Goal: Find specific page/section: Find specific page/section

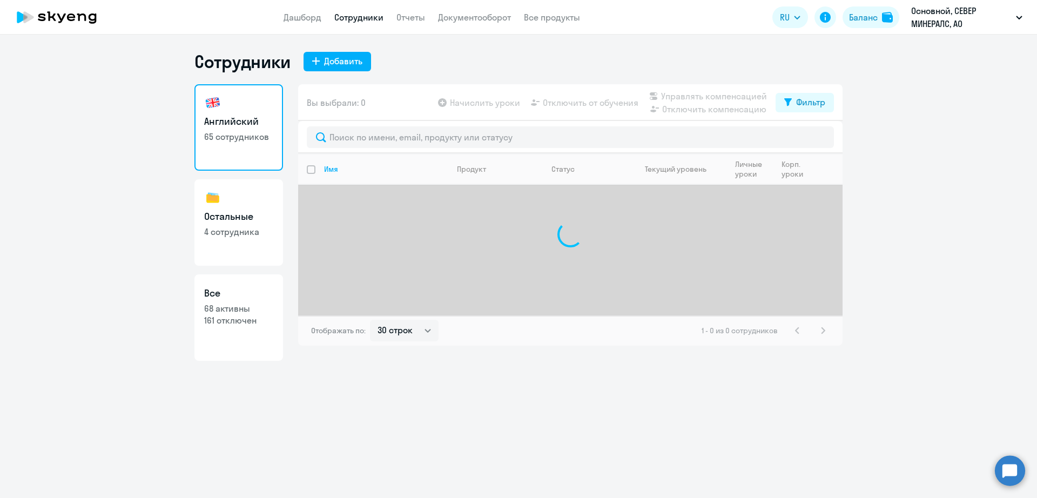
select select "30"
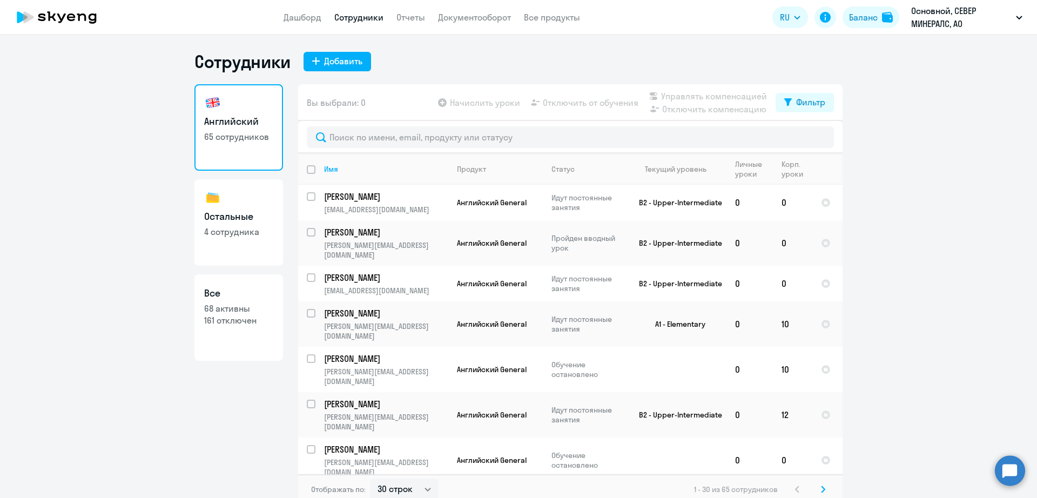
select select "30"
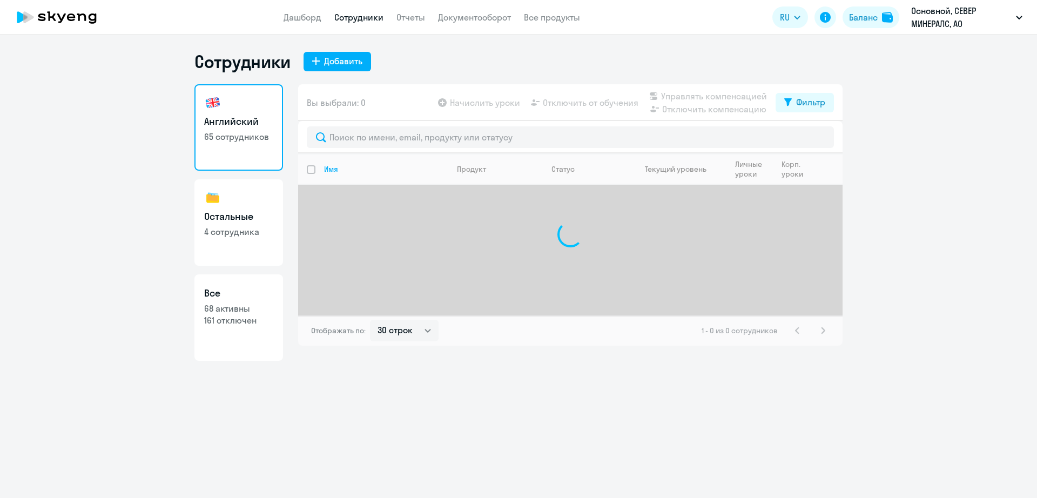
select select "30"
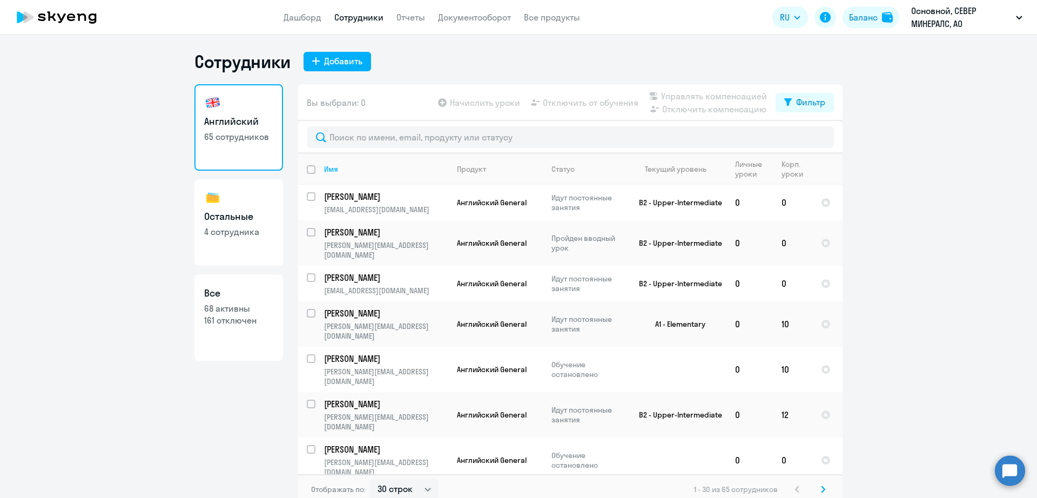
select select "30"
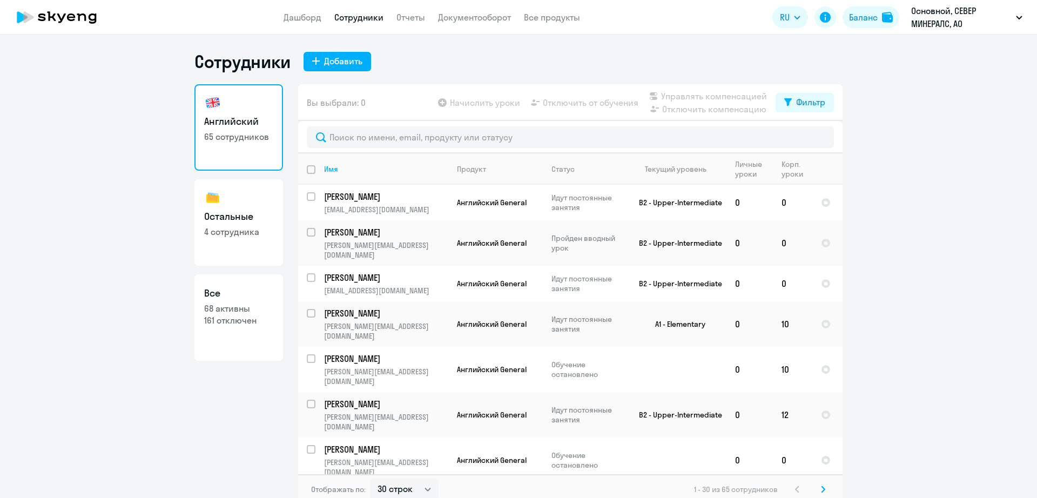
select select "30"
